Goal: Task Accomplishment & Management: Complete application form

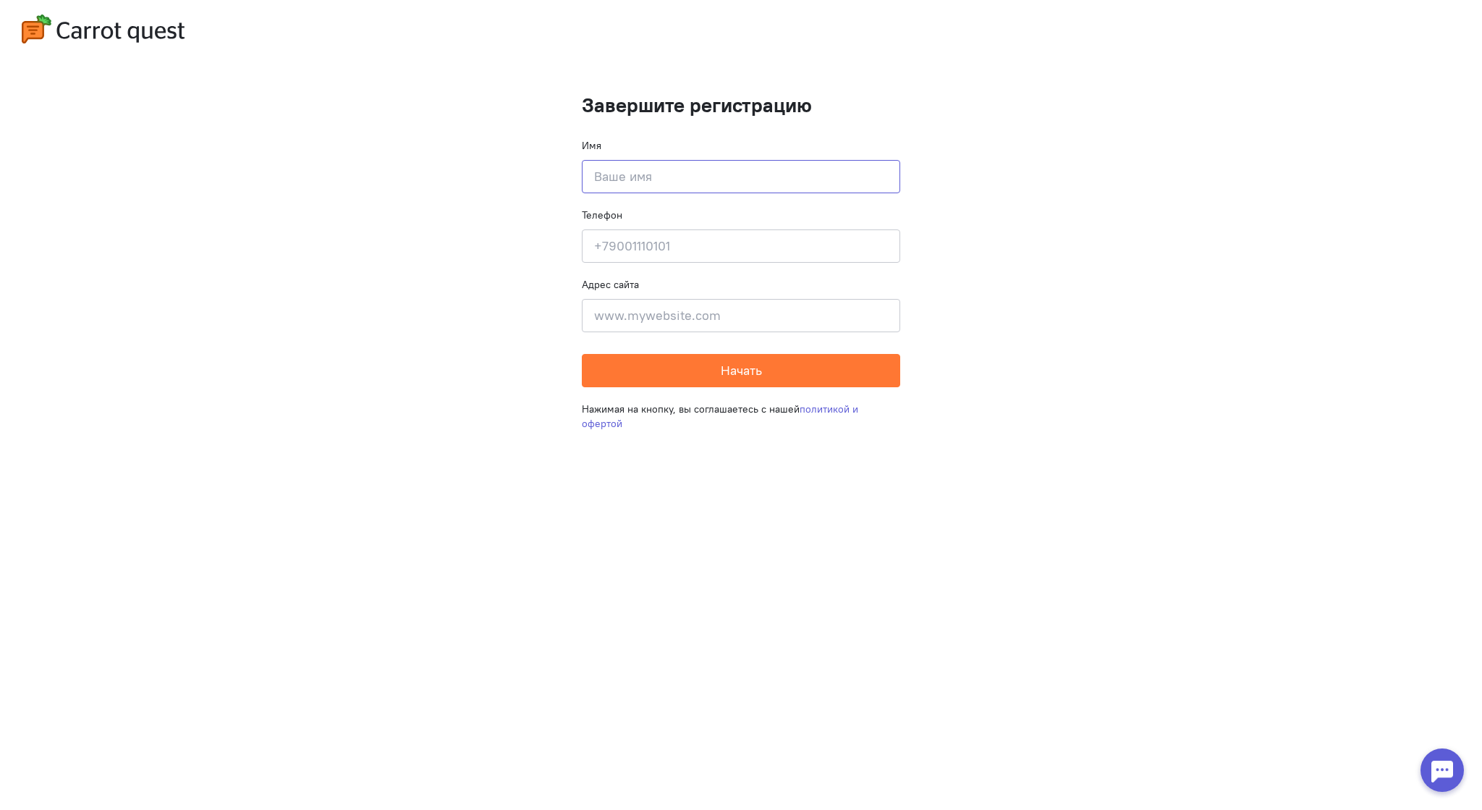
click at [725, 175] on input at bounding box center [741, 176] width 318 height 33
type input "[PERSON_NAME]"
type input "[PHONE_NUMBER]"
type input "[GEOGRAPHIC_DATA]"
drag, startPoint x: 764, startPoint y: 315, endPoint x: 565, endPoint y: 312, distance: 199.8
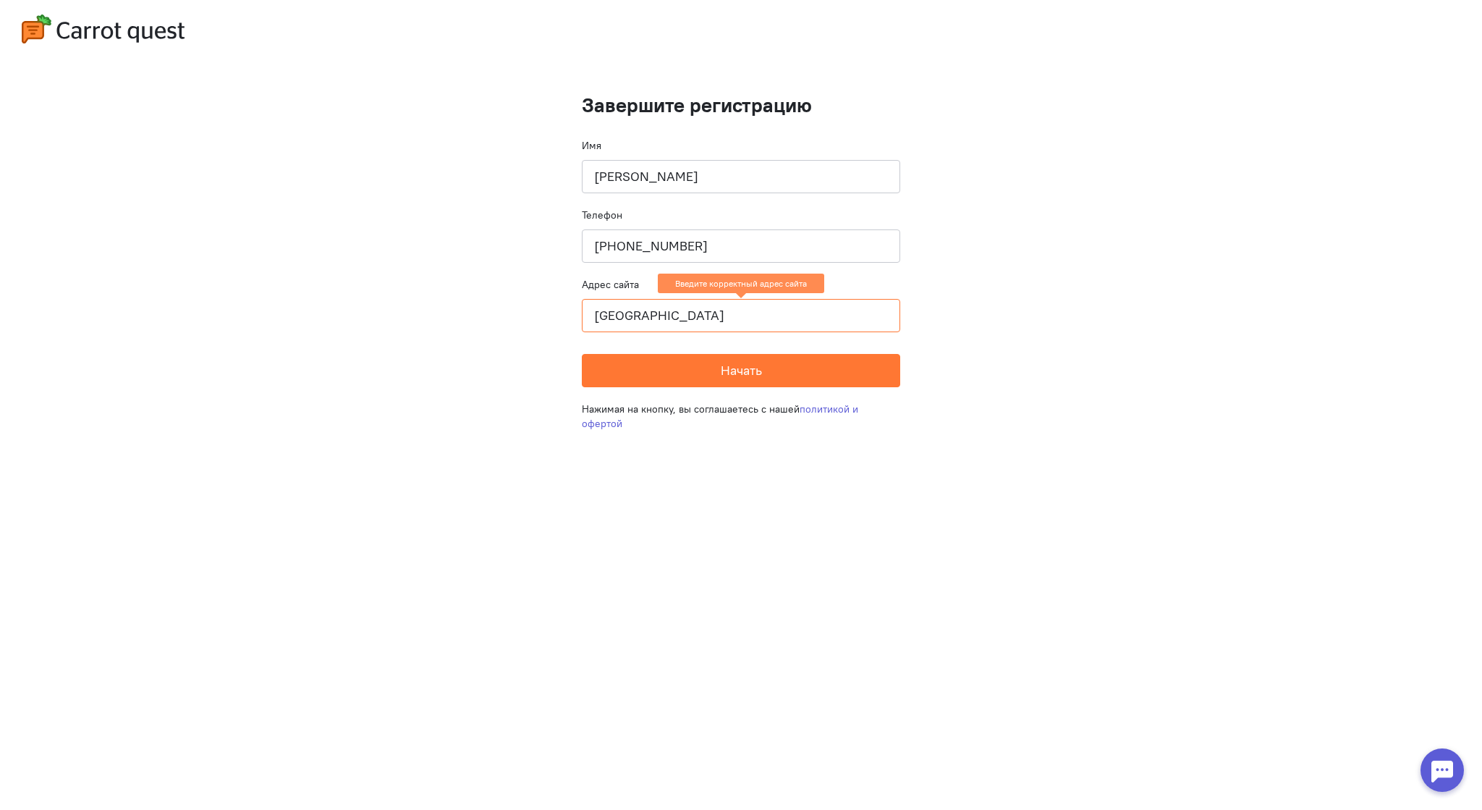
click at [565, 312] on cq-completion-registration "Завершите регистрацию Имя [PERSON_NAME] Телефон [PHONE_NUMBER] Адрес сайта 55 […" at bounding box center [741, 405] width 1482 height 810
click at [684, 373] on button "Начать" at bounding box center [741, 370] width 318 height 33
click at [673, 313] on input at bounding box center [741, 315] width 318 height 33
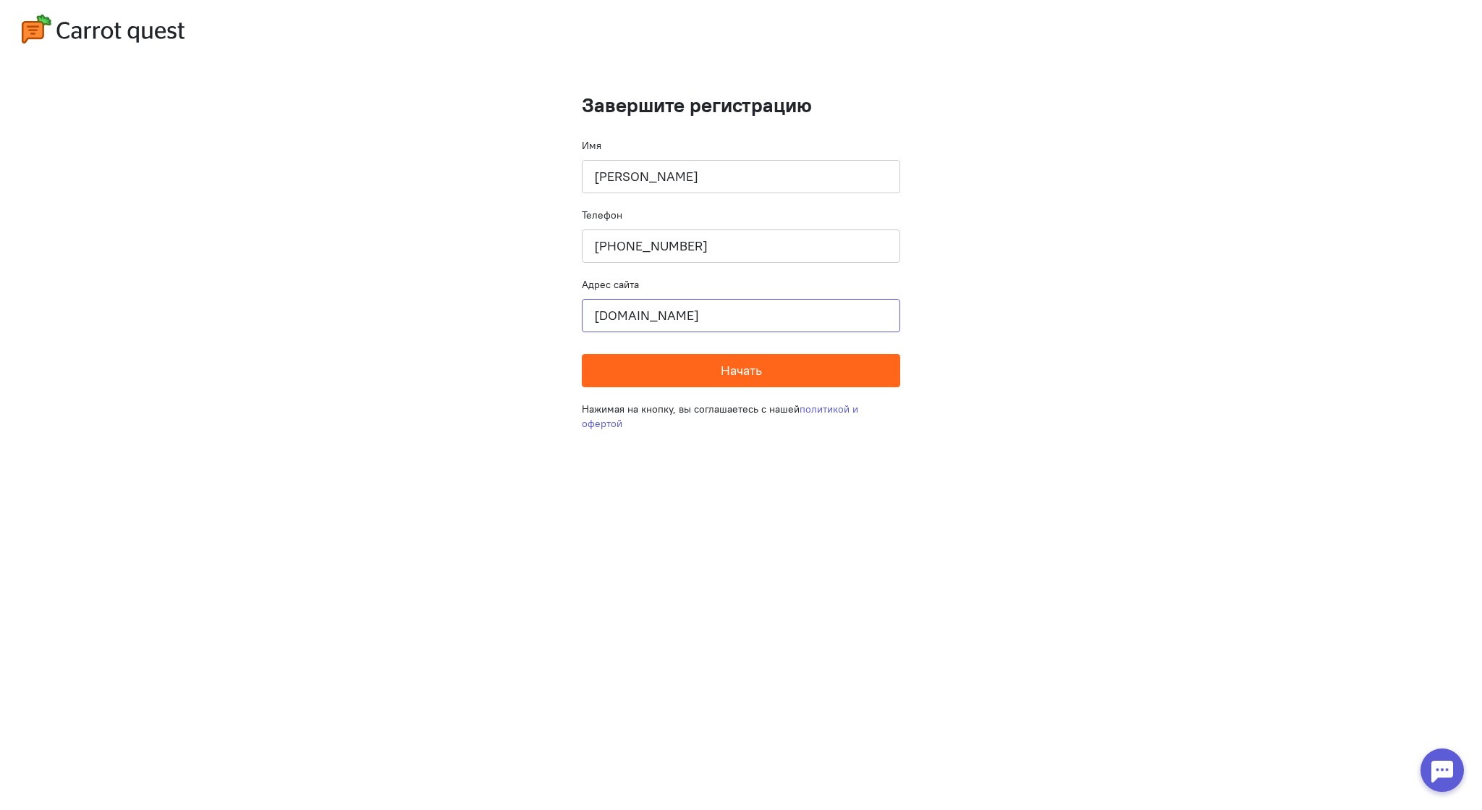
type input "[DOMAIN_NAME]"
click at [685, 370] on button "Начать" at bounding box center [741, 370] width 318 height 33
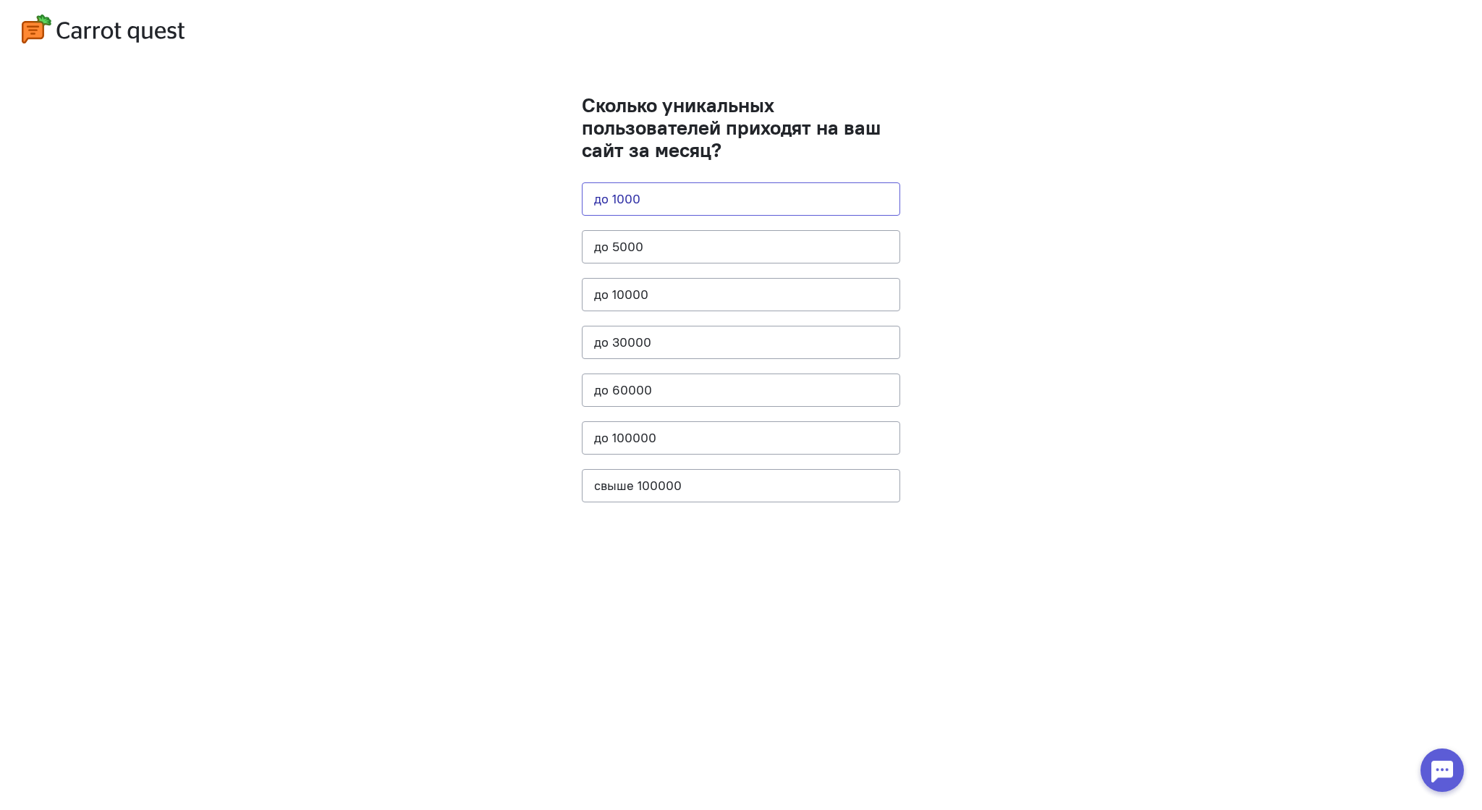
click at [677, 193] on button "до 1000" at bounding box center [741, 198] width 318 height 33
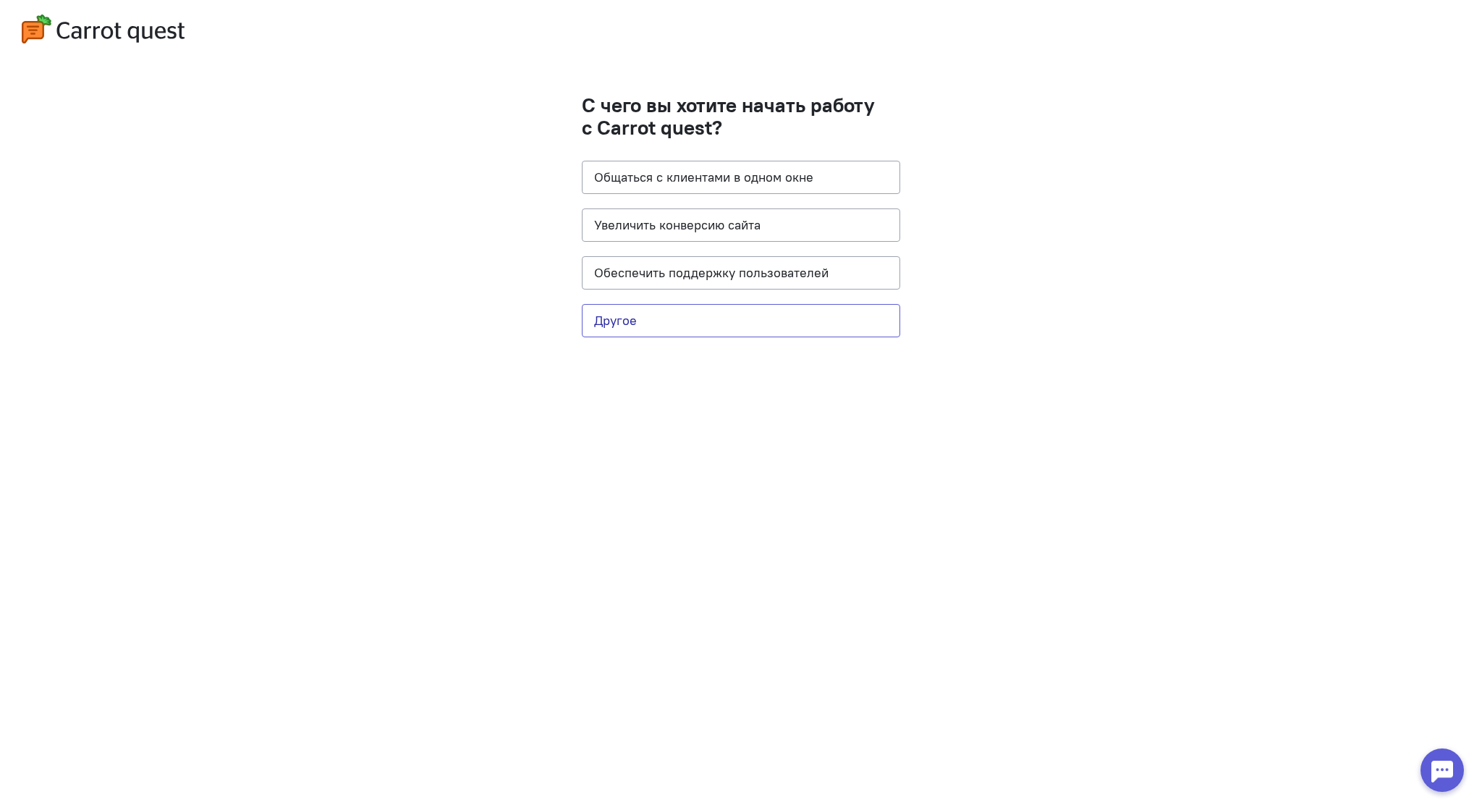
click at [686, 313] on button "Другое" at bounding box center [741, 320] width 318 height 33
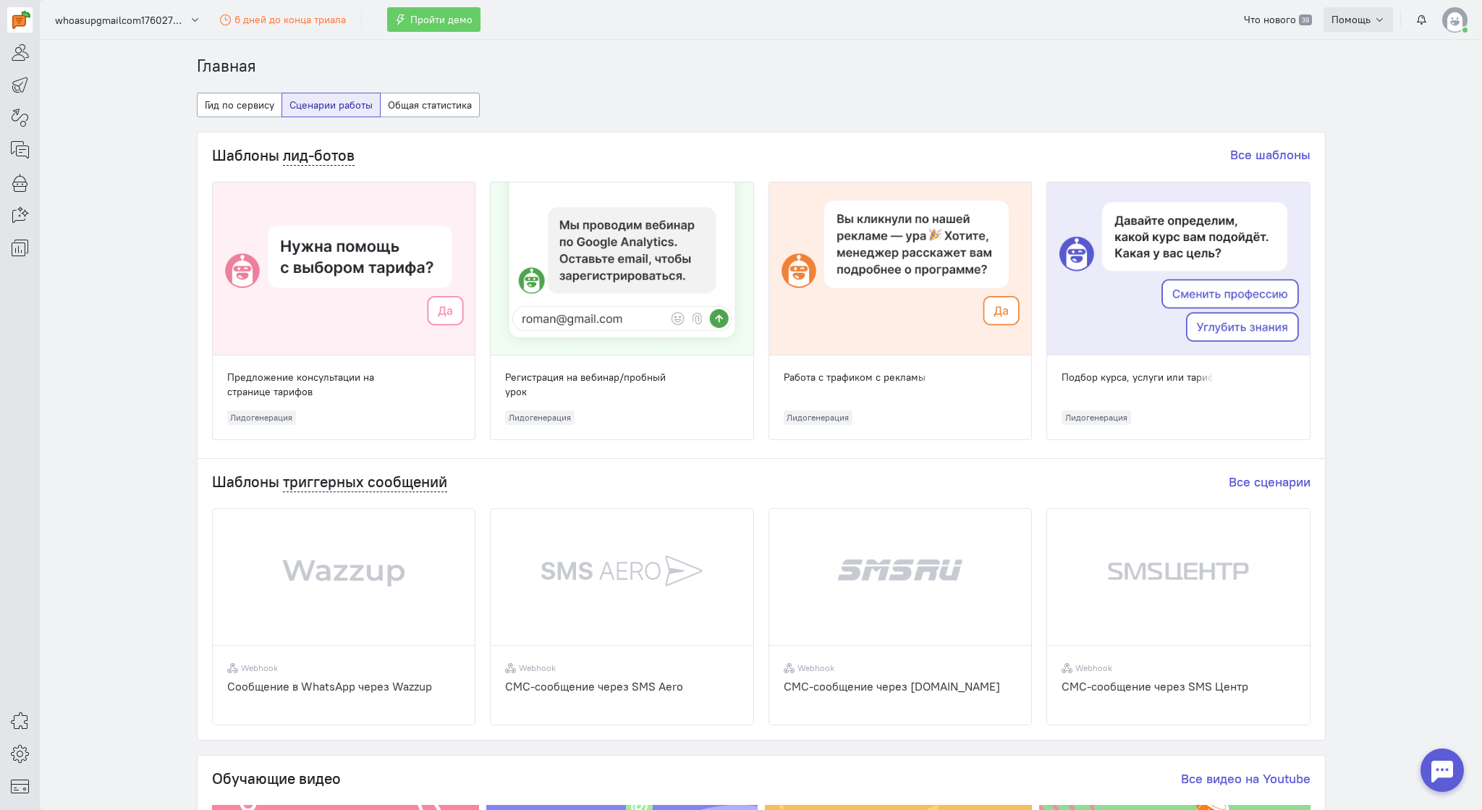
click at [1367, 20] on span "Помощь" at bounding box center [1351, 19] width 39 height 13
click at [1344, 75] on span "Документация по API" at bounding box center [1335, 73] width 101 height 13
click at [25, 751] on icon at bounding box center [20, 753] width 18 height 17
click at [137, 753] on link "Разработчикам" at bounding box center [116, 751] width 153 height 23
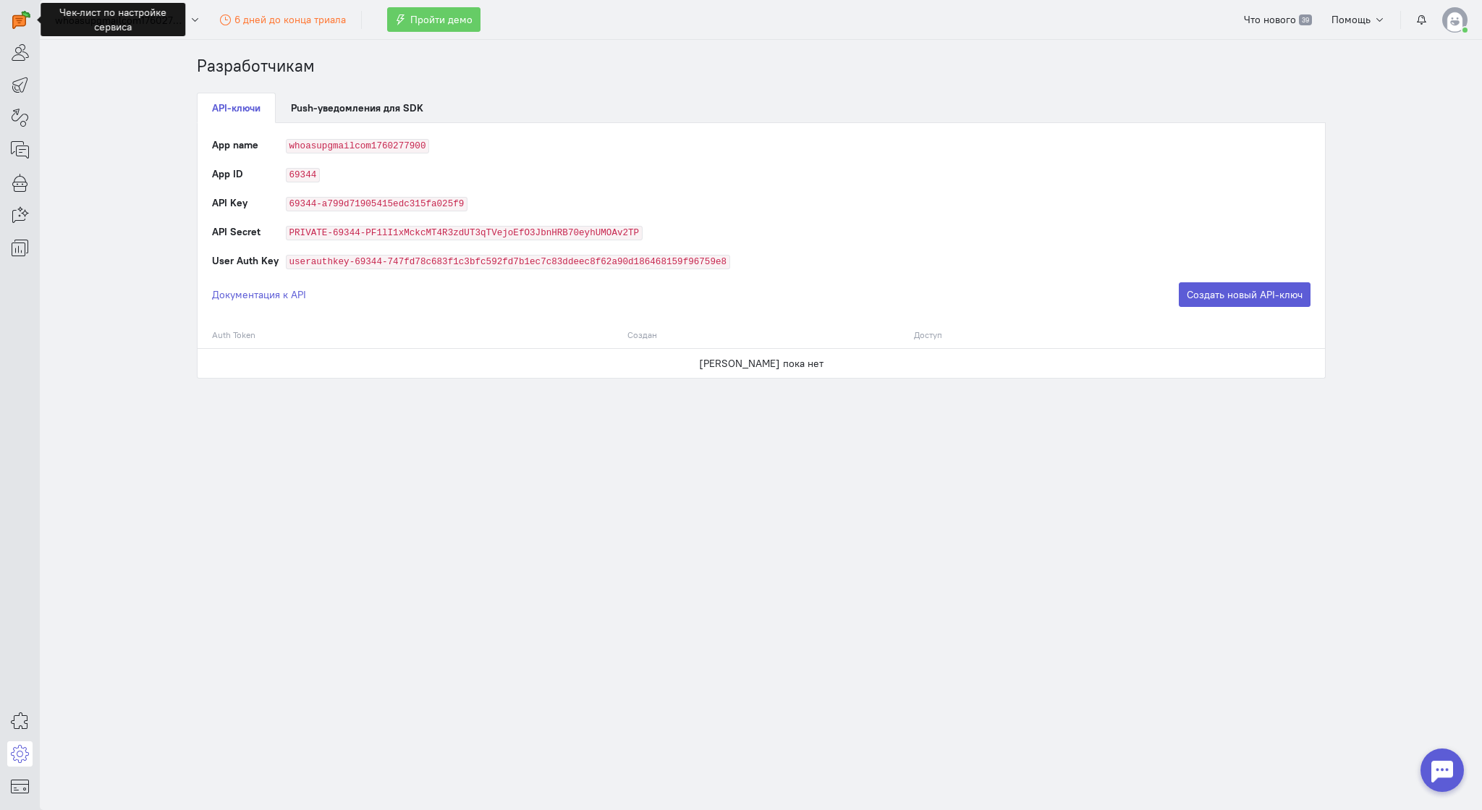
click at [95, 83] on section "Разработчикам API-ключи Push-уведомления для SDK App name whoasupgmailcom176027…" at bounding box center [761, 425] width 1443 height 770
click at [188, 18] on button "whoasupgmailcom1760277900" at bounding box center [127, 20] width 161 height 26
click at [24, 752] on icon at bounding box center [20, 753] width 18 height 17
click at [114, 641] on link "Общие настройки" at bounding box center [116, 636] width 153 height 23
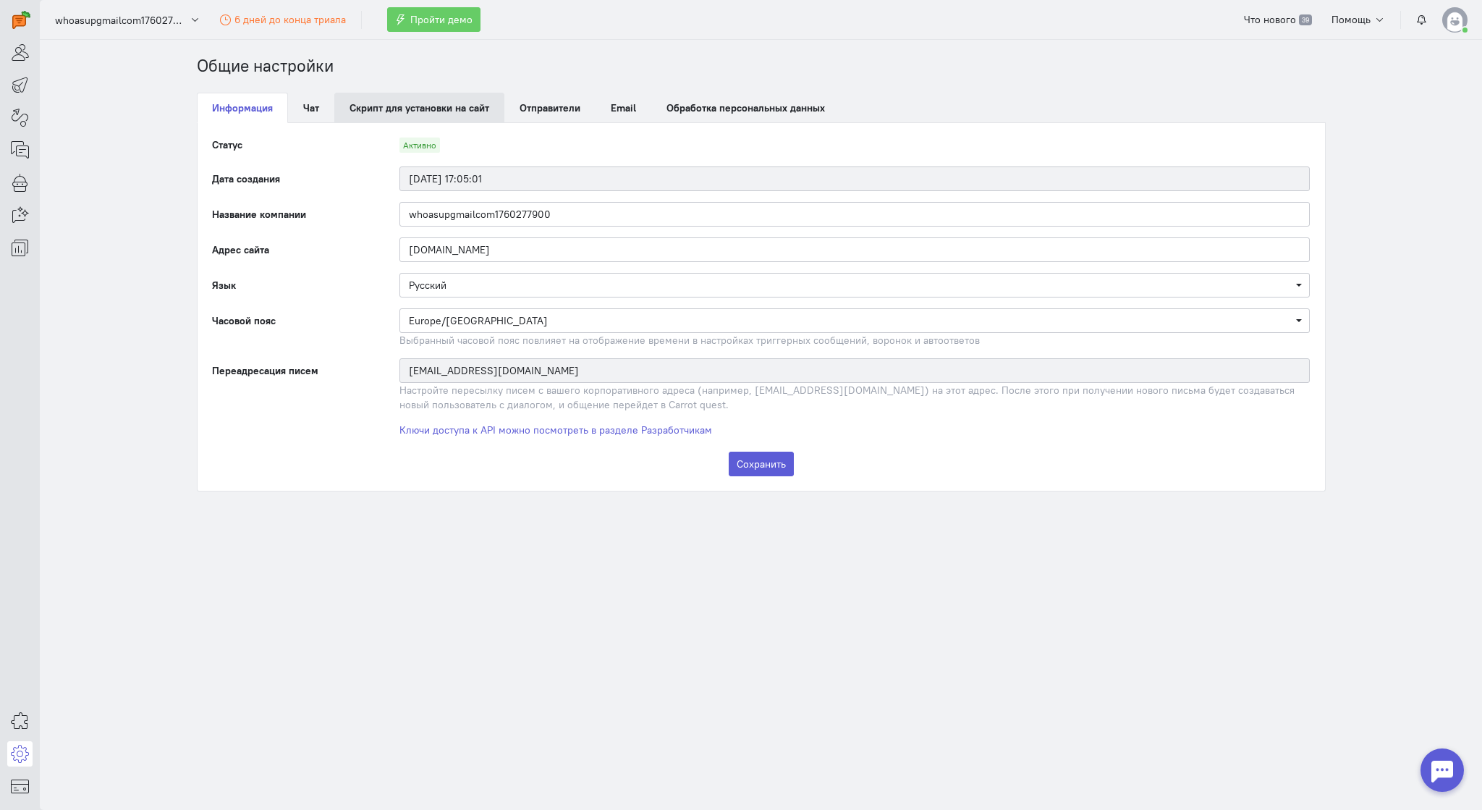
click at [397, 97] on link "Скрипт для установки на сайт" at bounding box center [419, 108] width 170 height 30
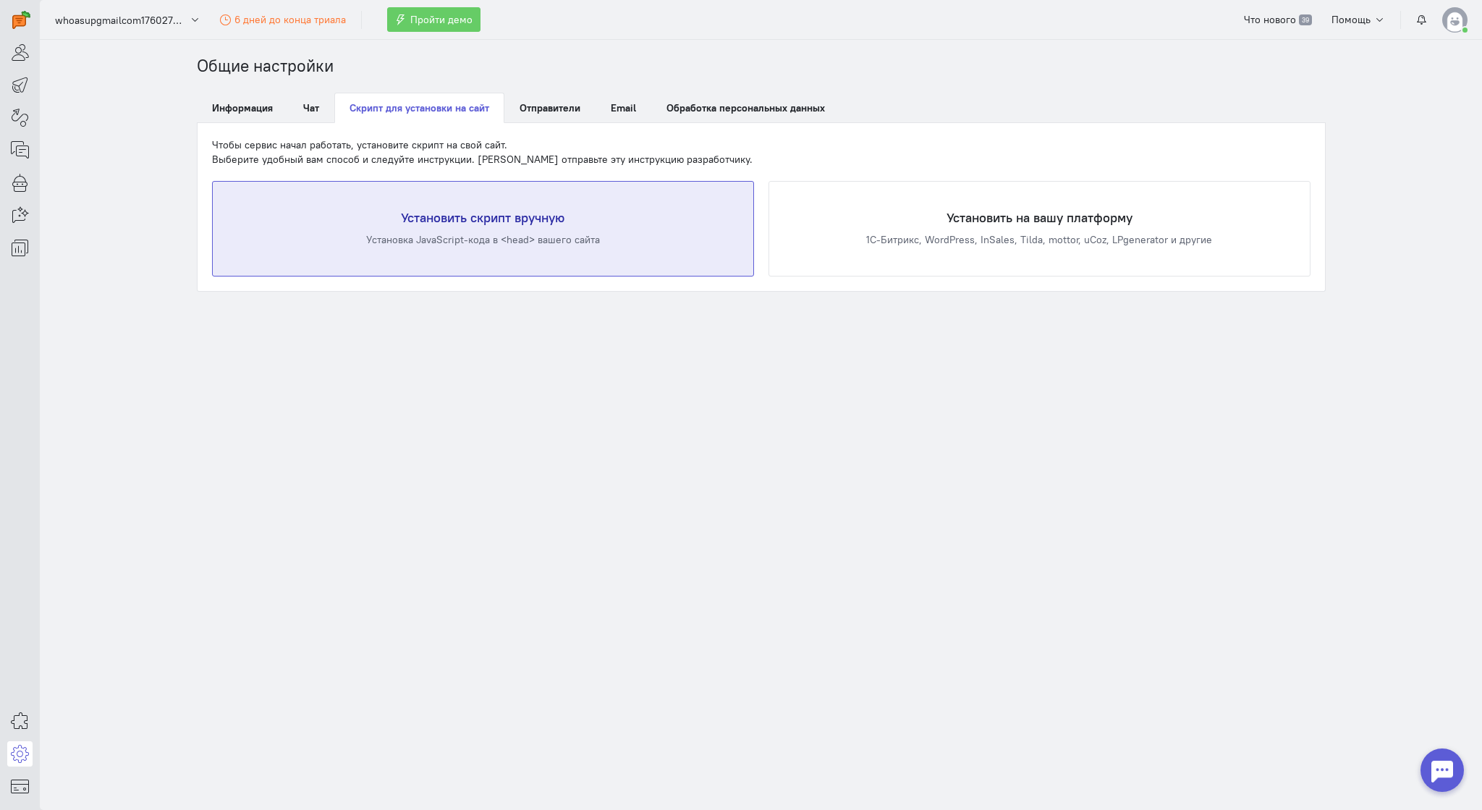
click at [530, 232] on div "Установка JavaScript-кода в <head> вашего сайта" at bounding box center [483, 239] width 483 height 14
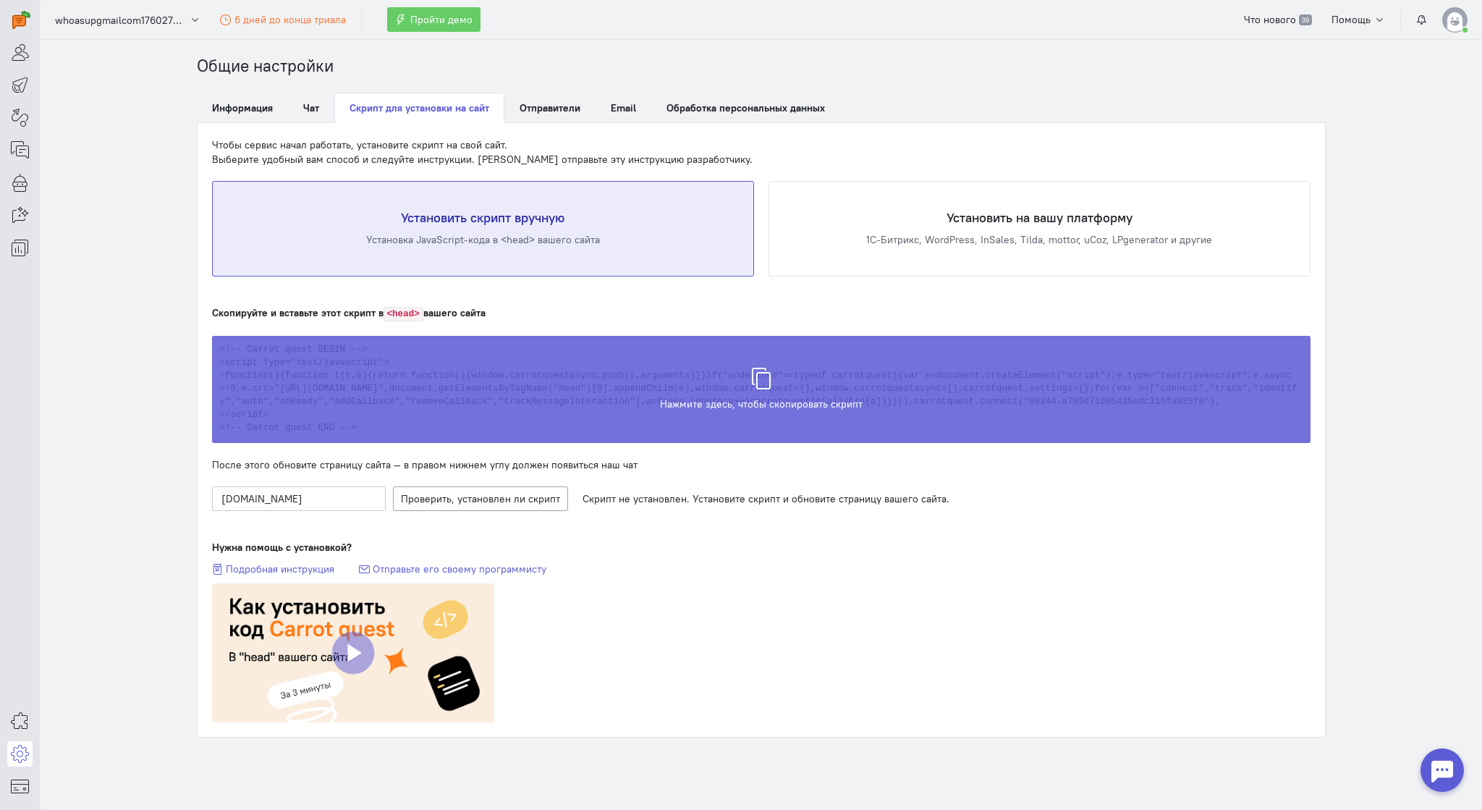
click at [780, 394] on span "Скрипт скопирован в буфер обмена" at bounding box center [761, 396] width 170 height 14
